Goal: Task Accomplishment & Management: Manage account settings

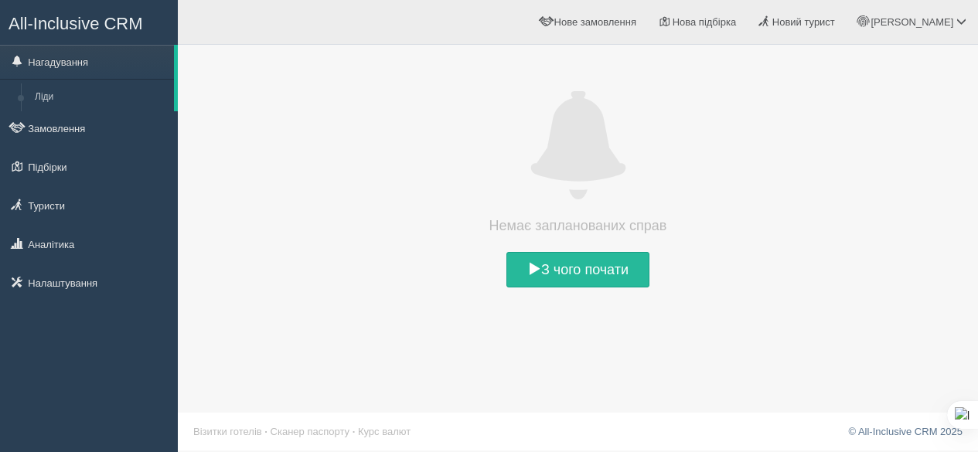
click at [71, 275] on link "Налаштування" at bounding box center [89, 283] width 178 height 34
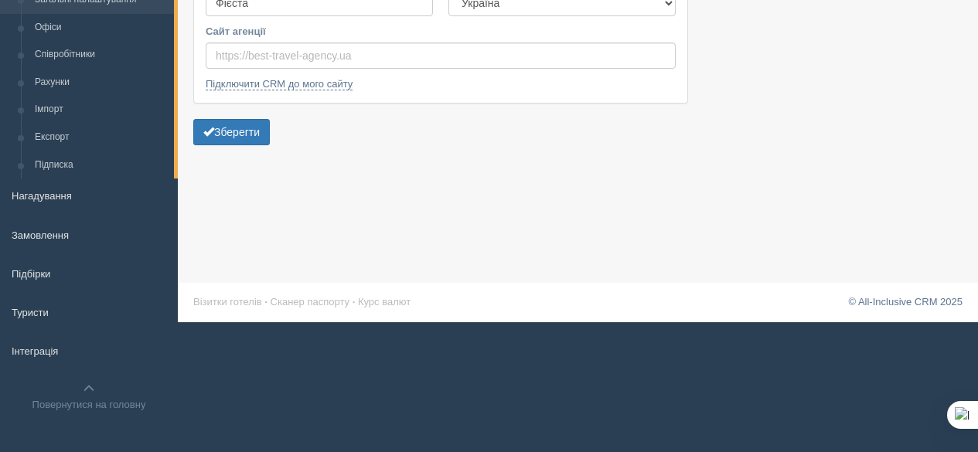
scroll to position [53, 0]
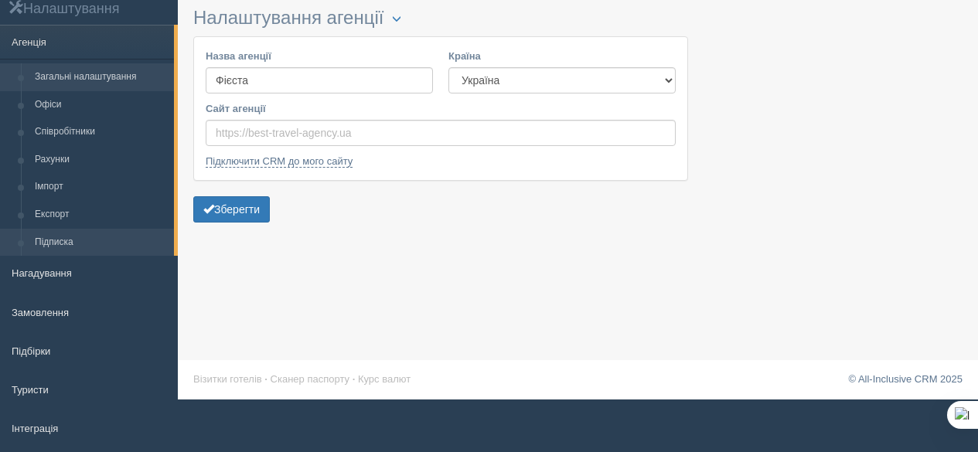
click at [60, 242] on link "Підписка" at bounding box center [101, 243] width 146 height 28
